Goal: Ask a question

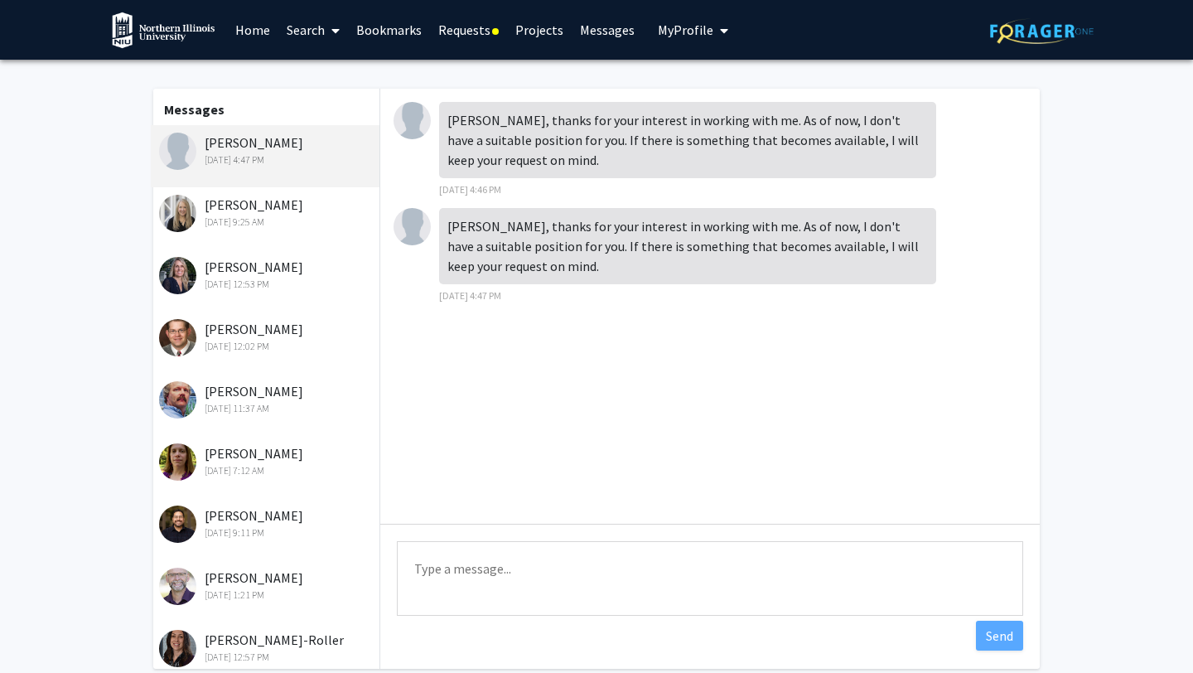
click at [254, 24] on link "Home" at bounding box center [252, 30] width 51 height 58
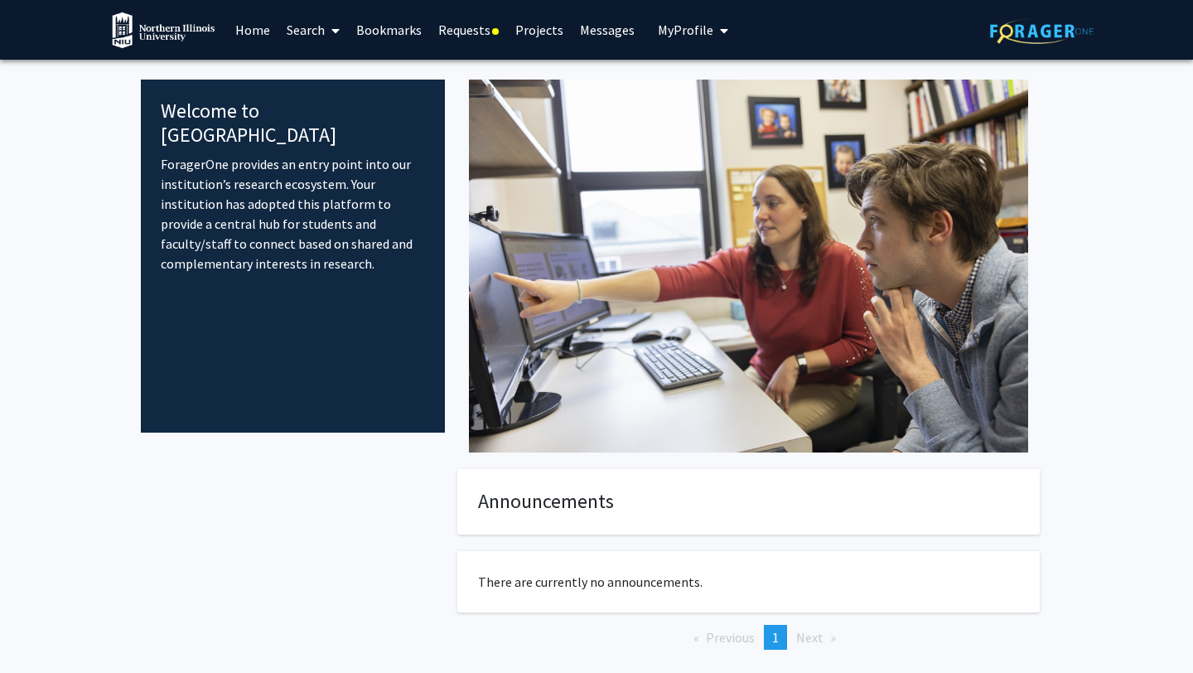
click at [317, 30] on link "Search" at bounding box center [313, 30] width 70 height 58
click at [323, 74] on span "Faculty/Staff" at bounding box center [339, 76] width 122 height 33
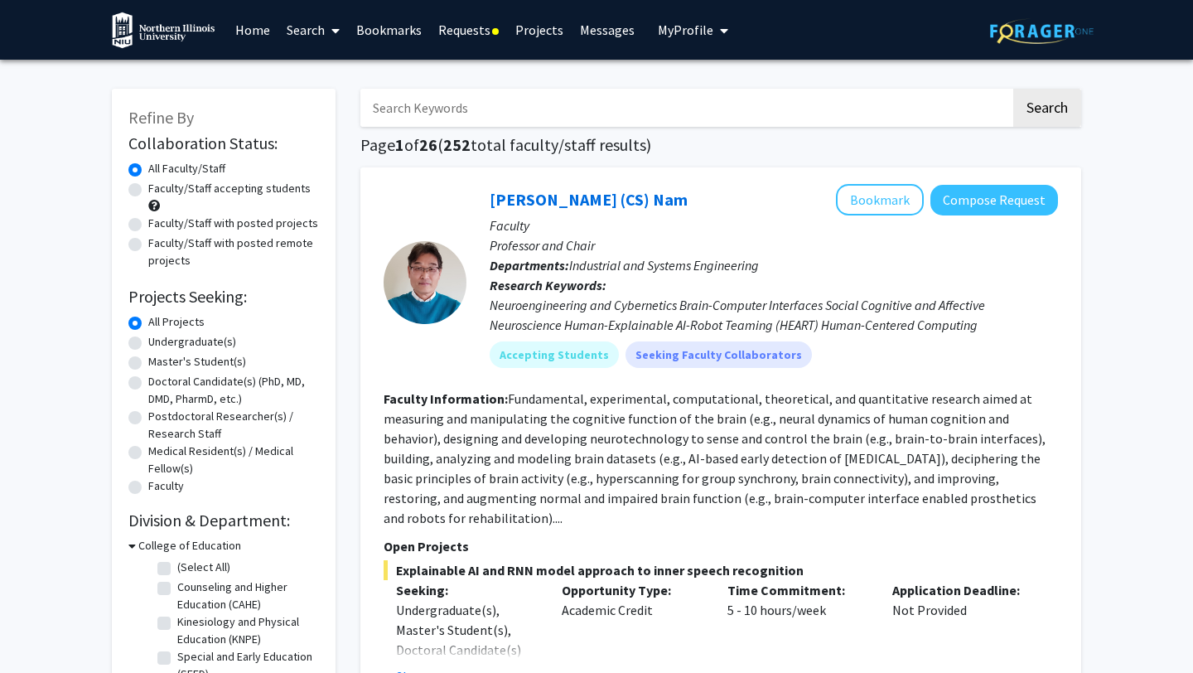
click at [427, 103] on input "Search Keywords" at bounding box center [685, 108] width 650 height 38
type input "biology"
click at [1067, 119] on button "Search" at bounding box center [1047, 108] width 68 height 38
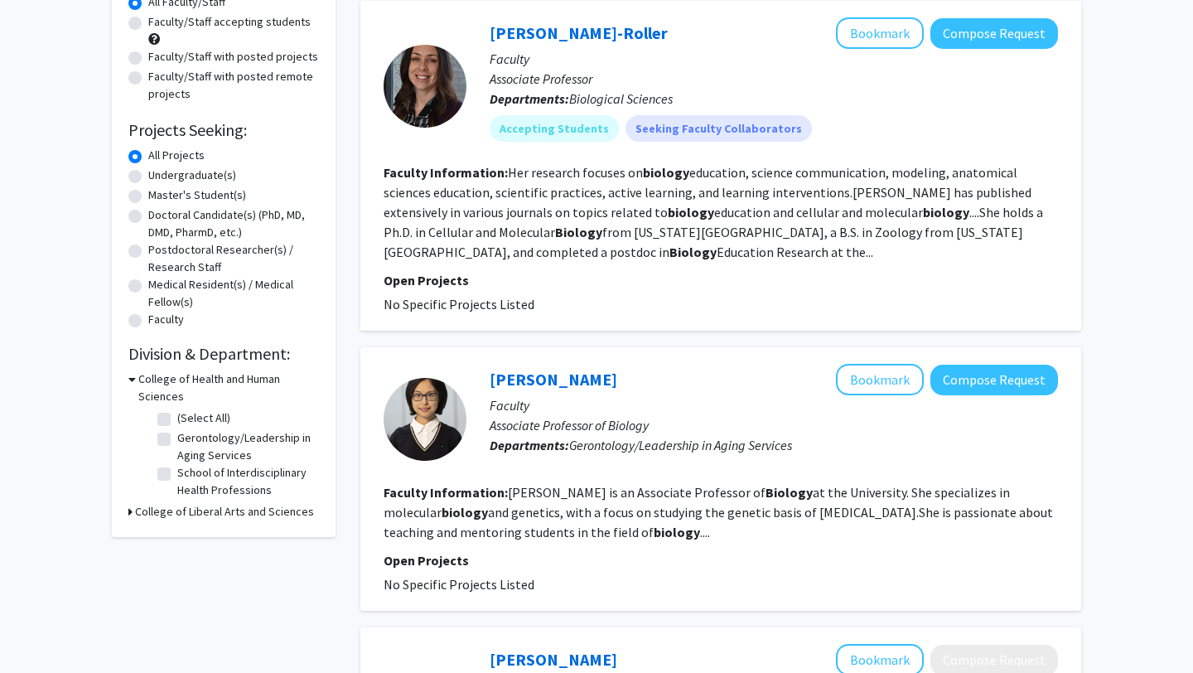
scroll to position [175, 0]
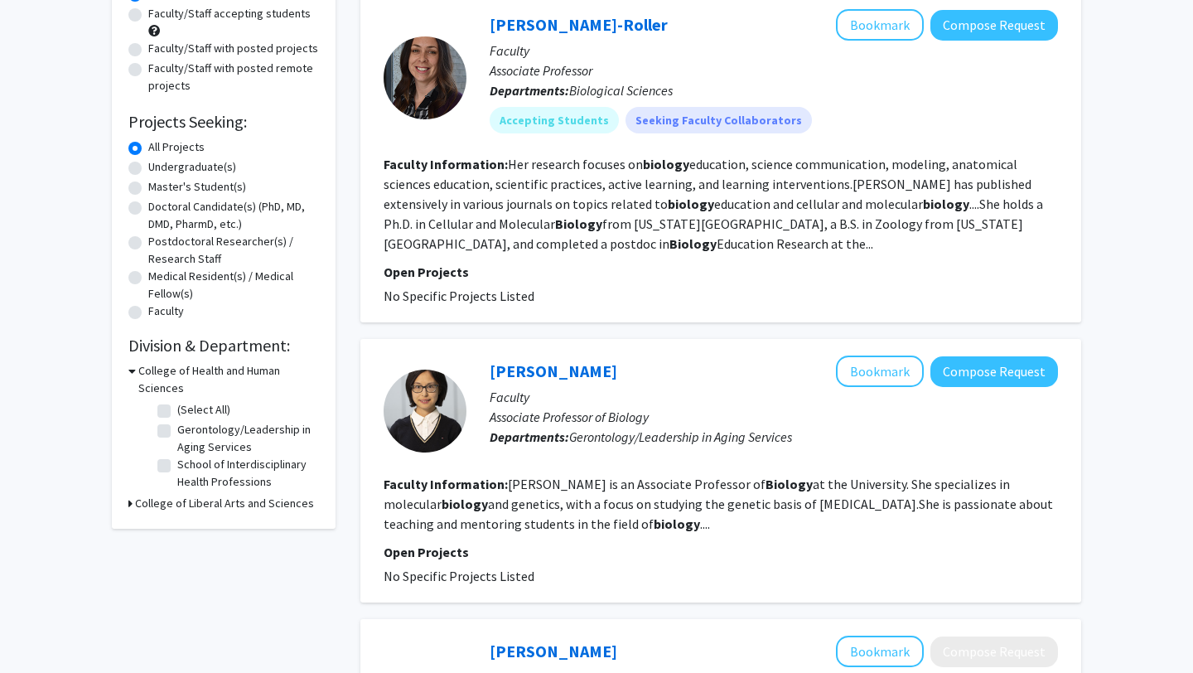
drag, startPoint x: 500, startPoint y: 165, endPoint x: 751, endPoint y: 246, distance: 263.8
click at [751, 246] on section "Faculty Information: Her research focuses on biology education, science communi…" at bounding box center [721, 203] width 674 height 99
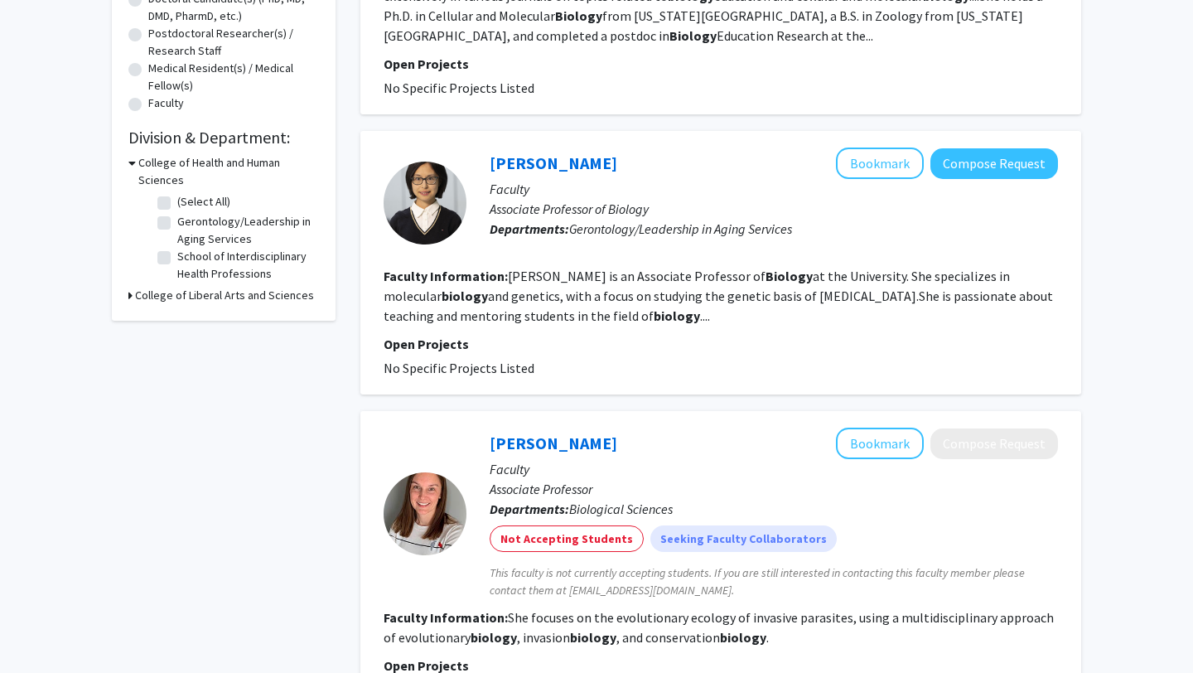
scroll to position [394, 0]
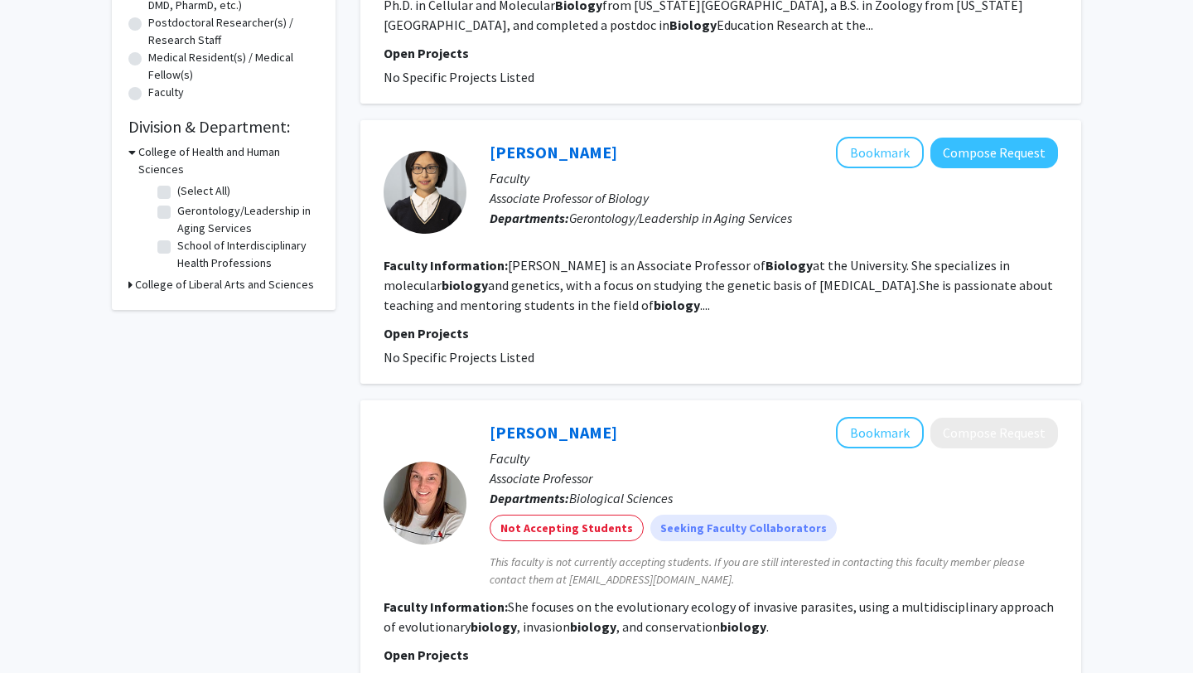
click at [643, 264] on fg-read-more "[PERSON_NAME] is an Associate Professor of Biology at the University. She speci…" at bounding box center [718, 285] width 669 height 56
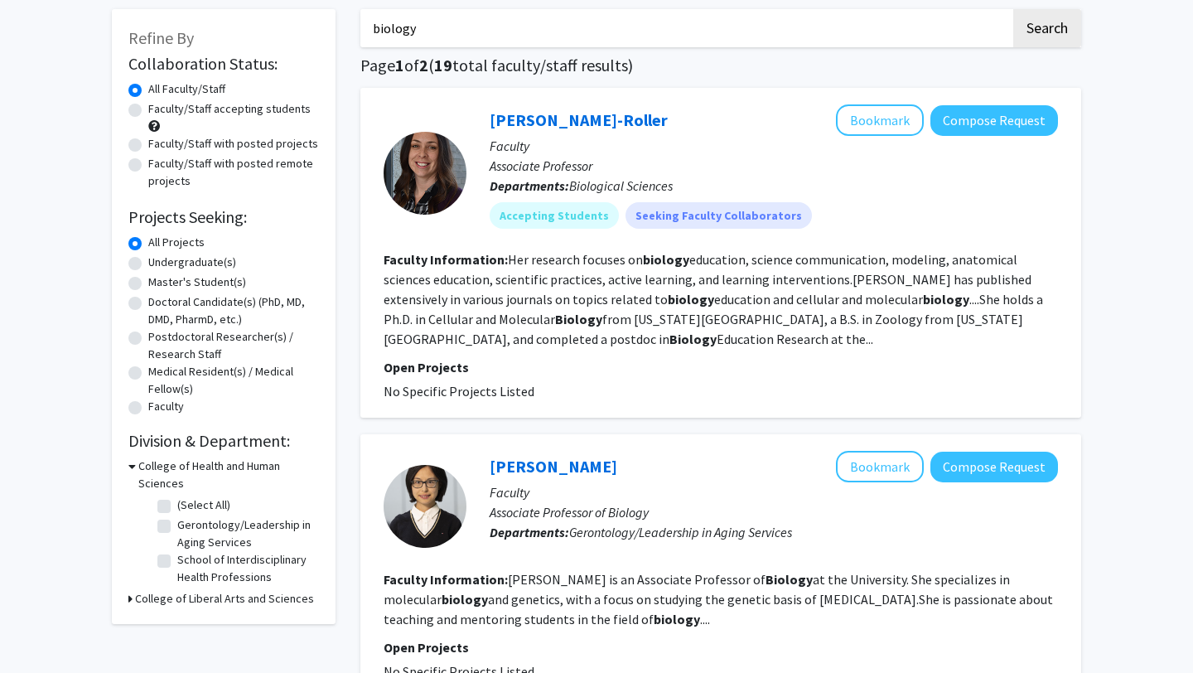
scroll to position [70, 0]
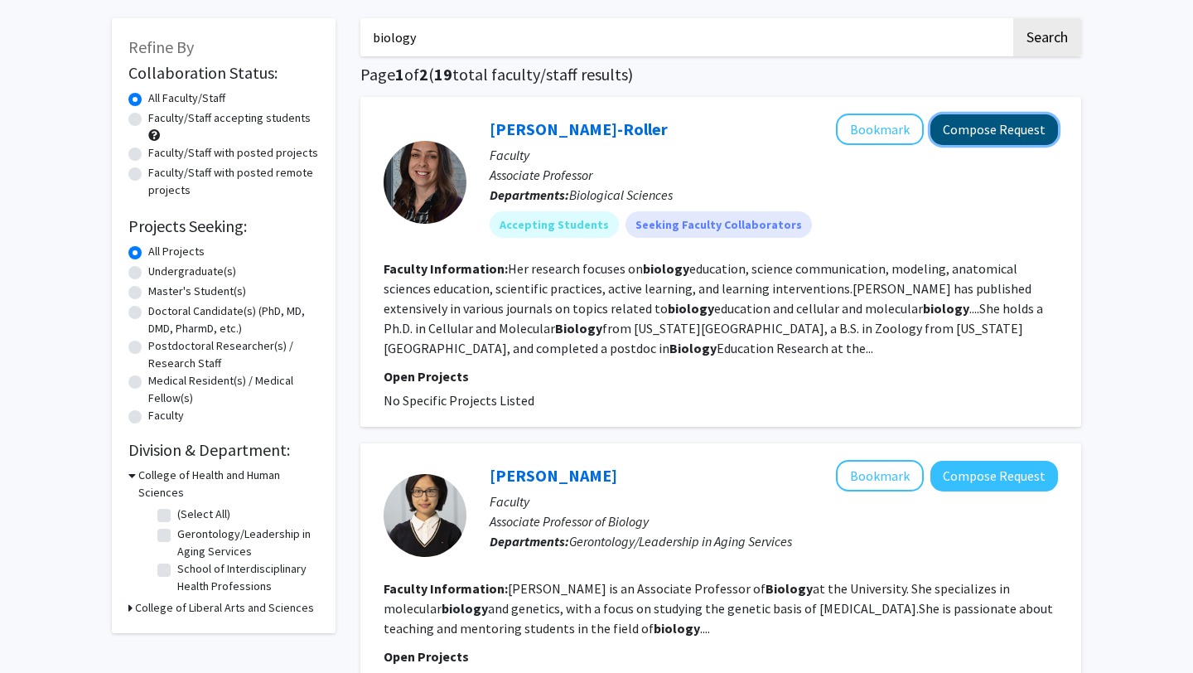
click at [1026, 128] on button "Compose Request" at bounding box center [994, 129] width 128 height 31
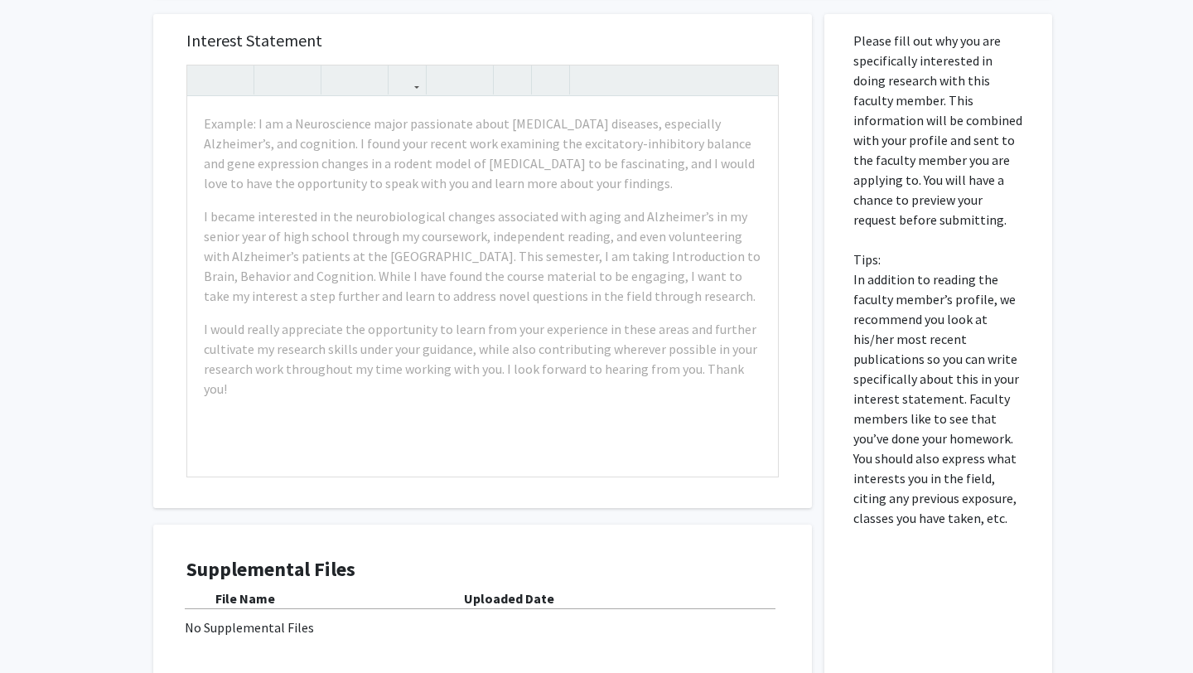
scroll to position [282, 0]
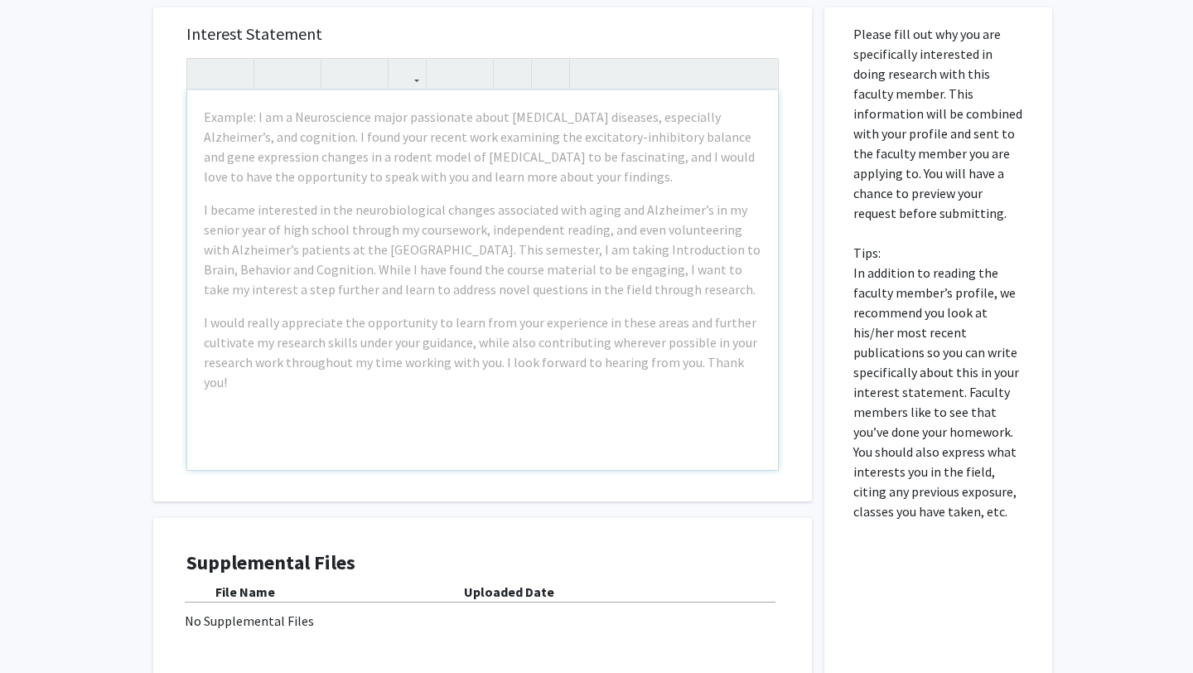
click at [313, 193] on div "Example: I am a Neuroscience major passionate about [MEDICAL_DATA] diseases, es…" at bounding box center [482, 279] width 591 height 379
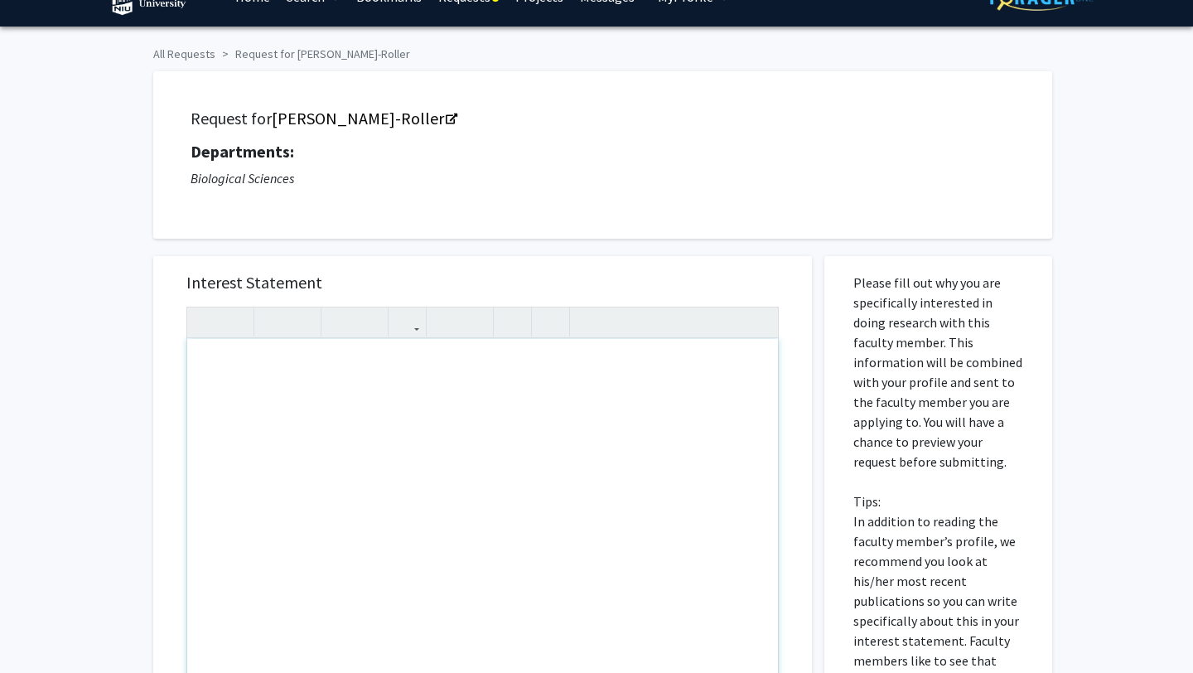
scroll to position [0, 0]
